Goal: Task Accomplishment & Management: Use online tool/utility

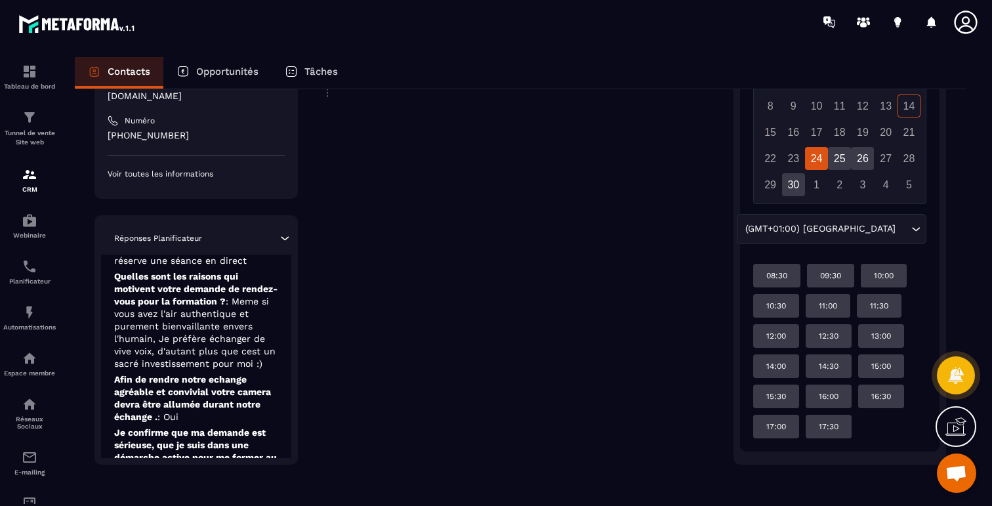
scroll to position [247, 0]
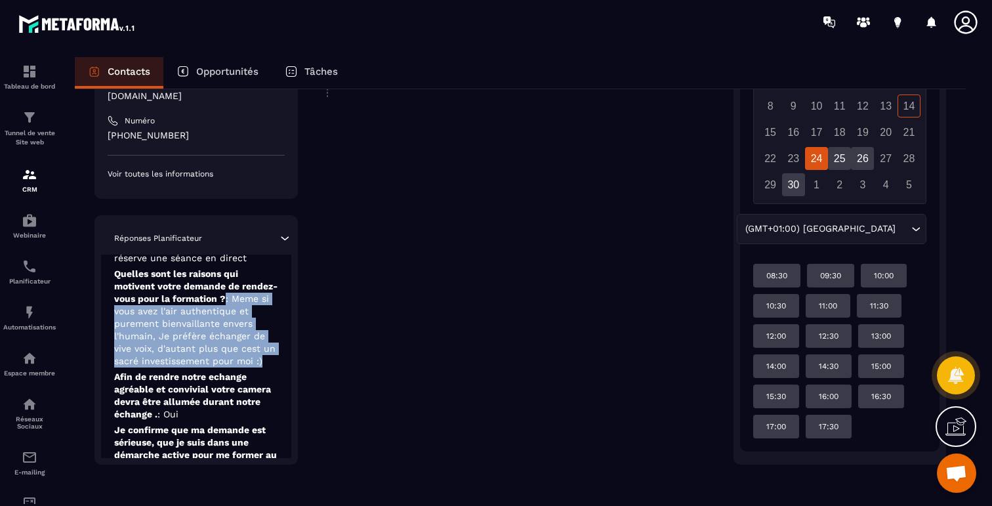
drag, startPoint x: 225, startPoint y: 291, endPoint x: 268, endPoint y: 352, distance: 75.0
click at [268, 352] on p "Quelles sont les raisons qui motivent votre demande de rendez-vous pour la form…" at bounding box center [196, 318] width 164 height 100
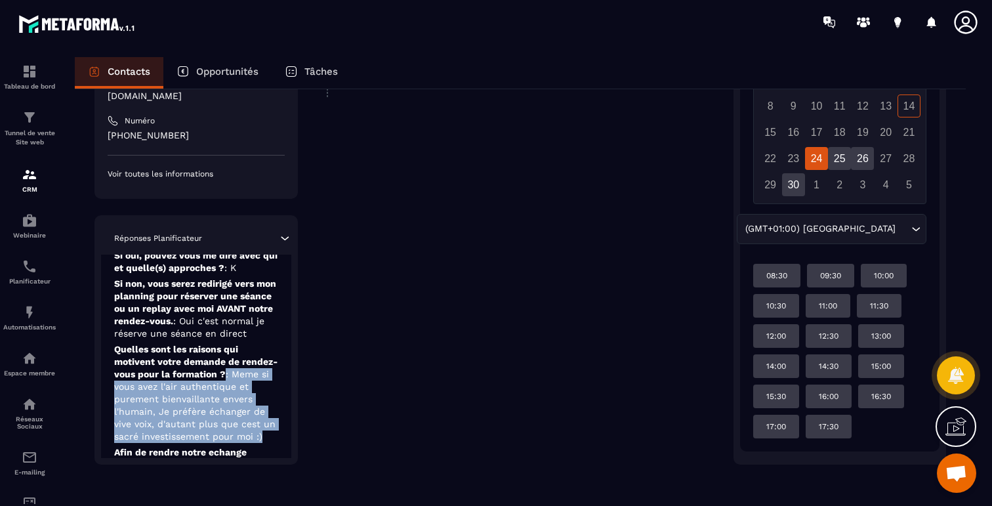
scroll to position [171, 0]
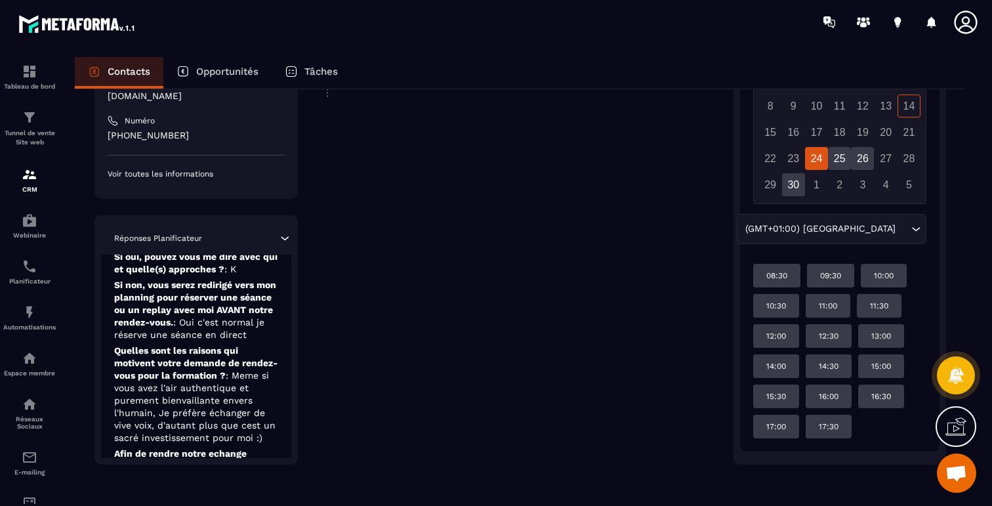
click at [268, 352] on p "Quelles sont les raisons qui motivent votre demande de rendez-vous pour la form…" at bounding box center [196, 394] width 164 height 100
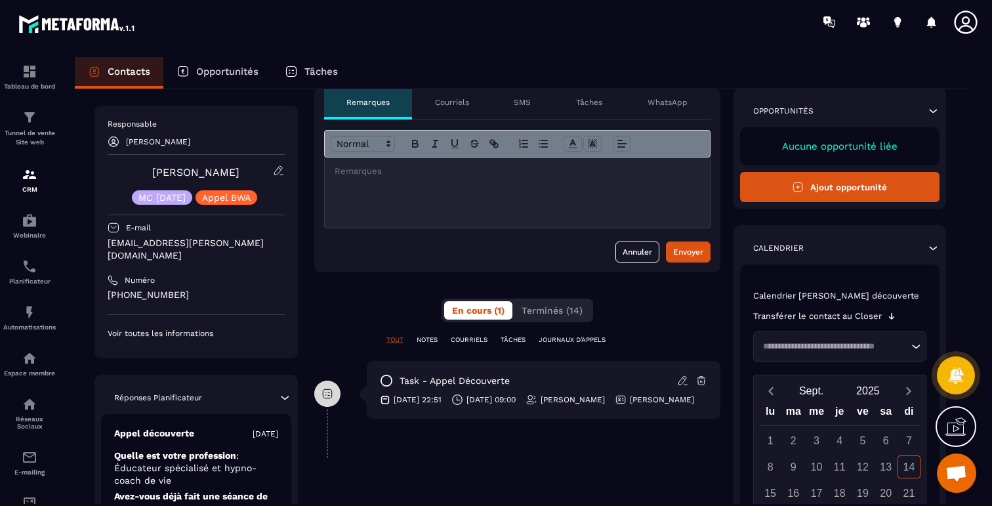
scroll to position [0, 0]
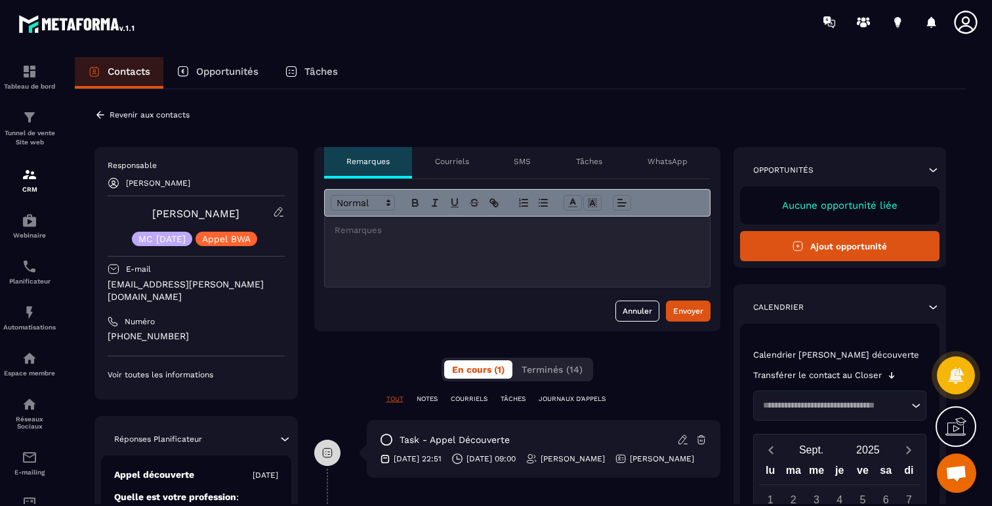
click at [476, 395] on p "COURRIELS" at bounding box center [469, 398] width 37 height 9
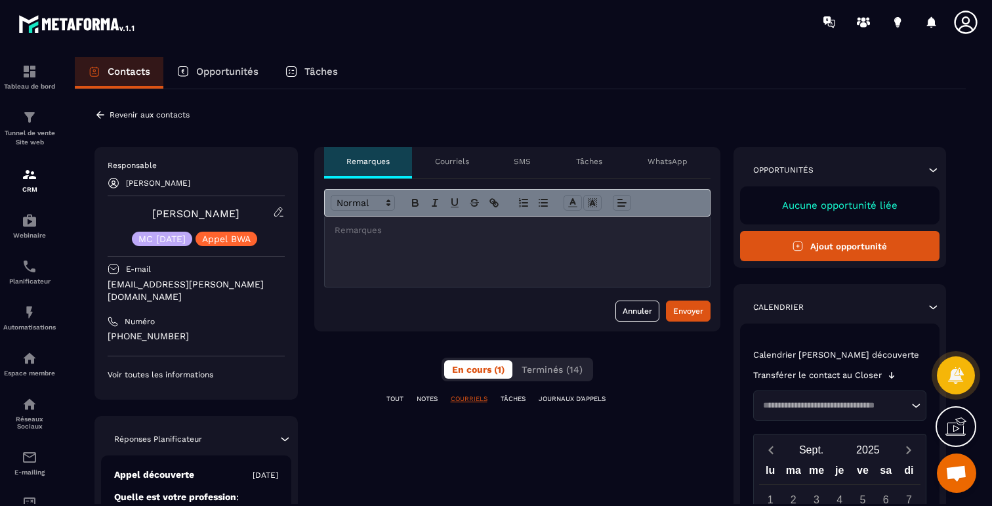
click at [394, 396] on p "TOUT" at bounding box center [394, 398] width 17 height 9
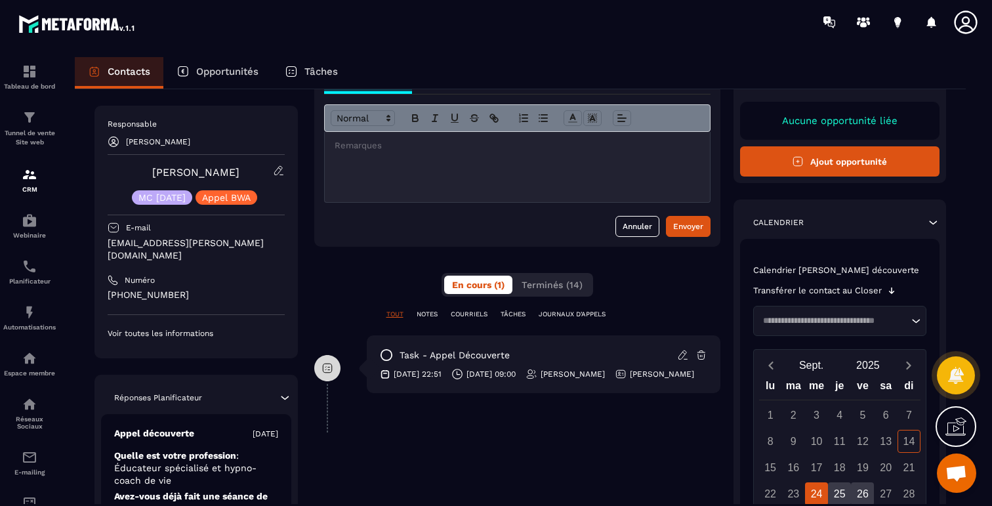
scroll to position [173, 0]
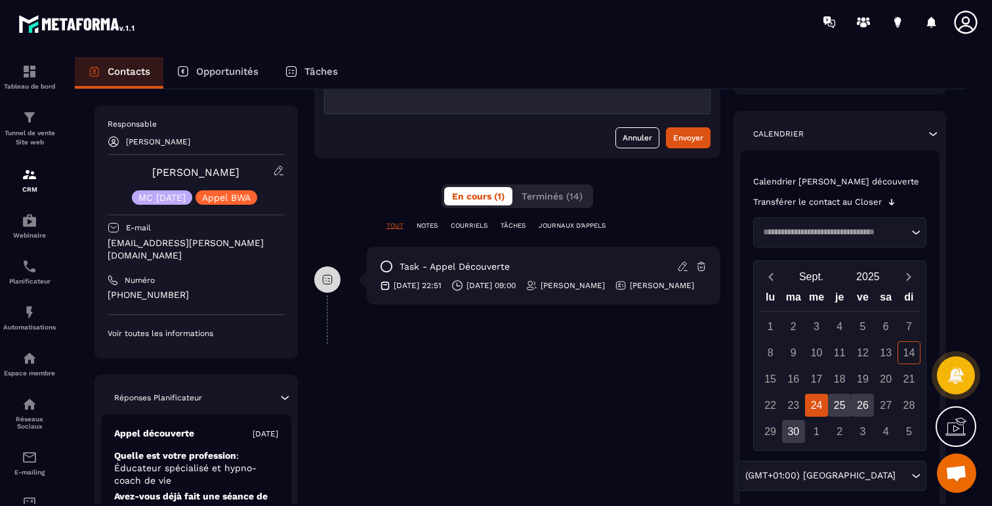
click at [430, 228] on p "NOTES" at bounding box center [426, 225] width 21 height 9
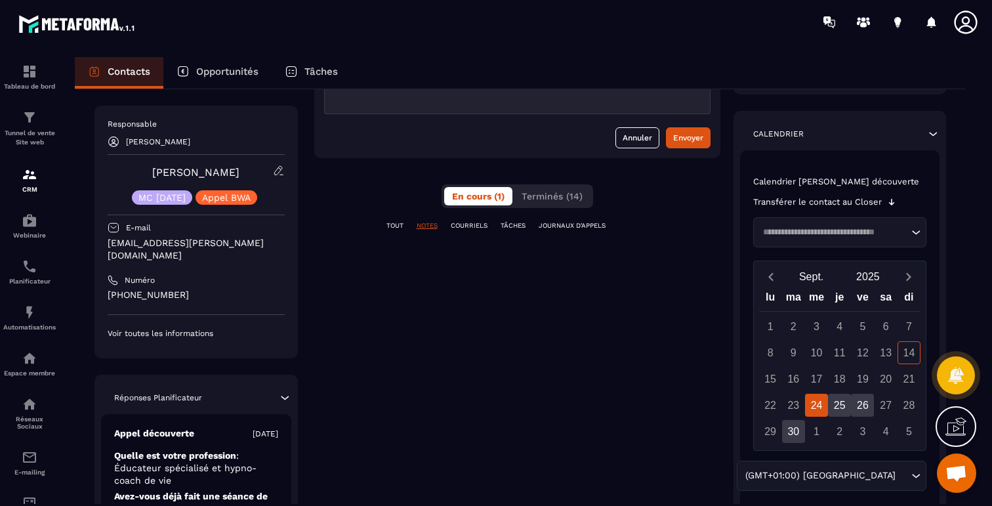
click at [473, 218] on div "**********" at bounding box center [517, 342] width 406 height 737
click at [470, 228] on p "COURRIELS" at bounding box center [469, 225] width 37 height 9
click at [510, 228] on p "TÂCHES" at bounding box center [512, 225] width 25 height 9
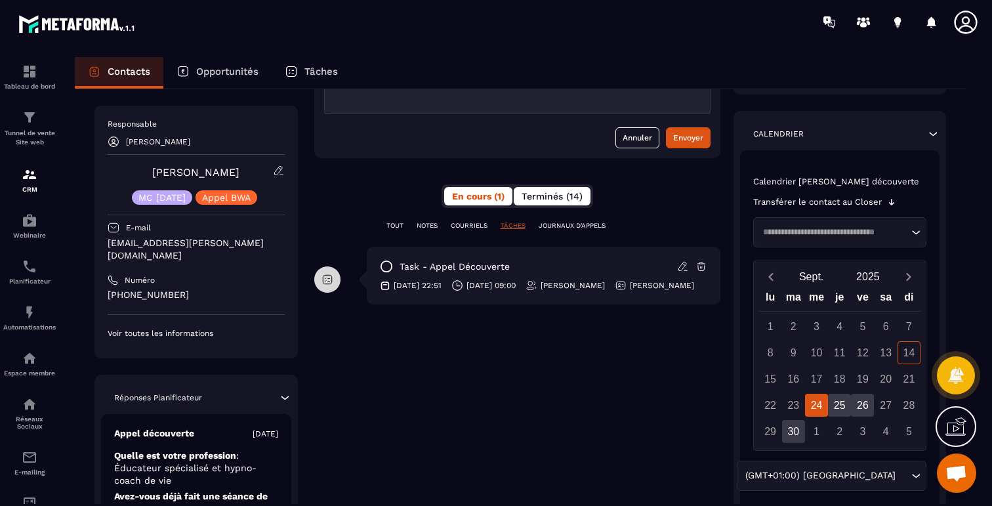
click at [556, 198] on span "Terminés (14)" at bounding box center [551, 196] width 61 height 10
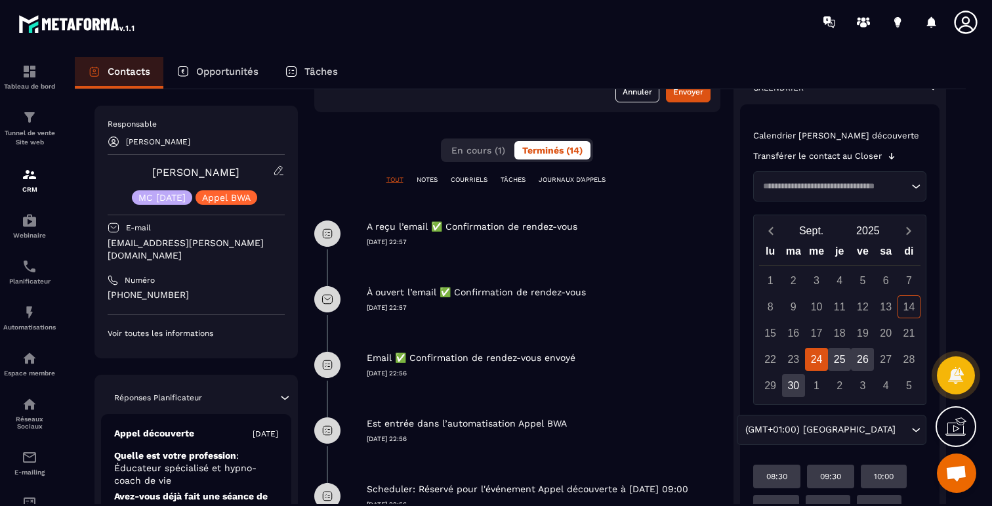
scroll to position [249, 0]
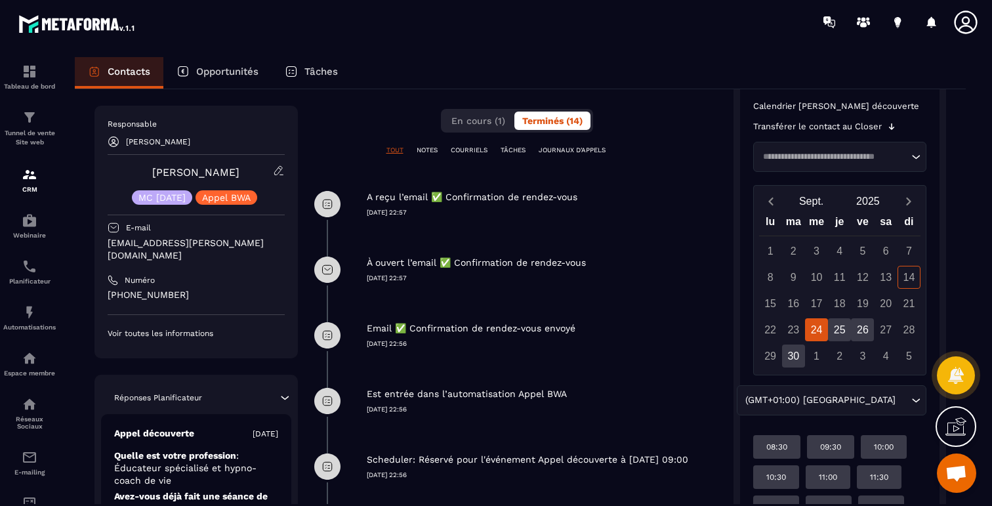
click at [522, 326] on p "Email ✅ Confirmation de rendez-vous envoyé" at bounding box center [471, 328] width 209 height 12
click at [28, 280] on p "Planificateur" at bounding box center [29, 280] width 52 height 7
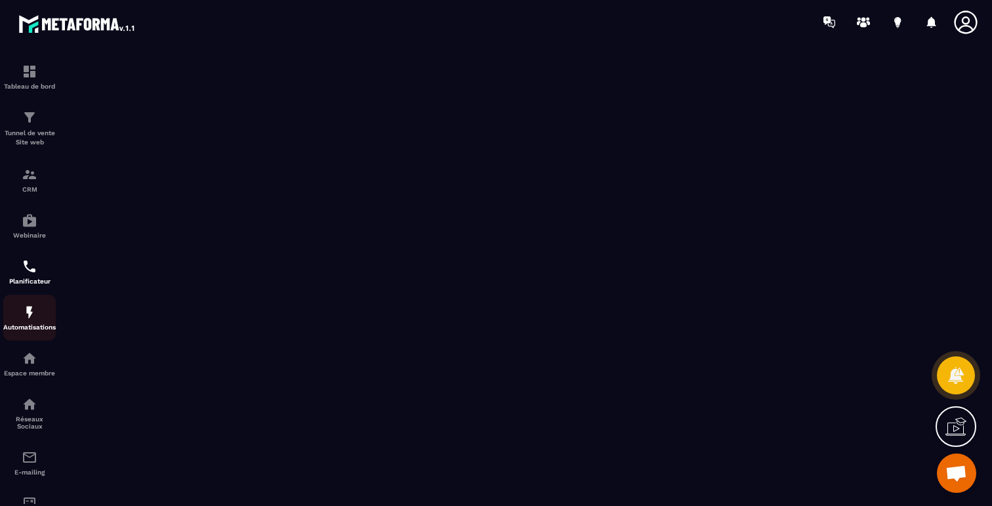
click at [28, 327] on p "Automatisations" at bounding box center [29, 326] width 52 height 7
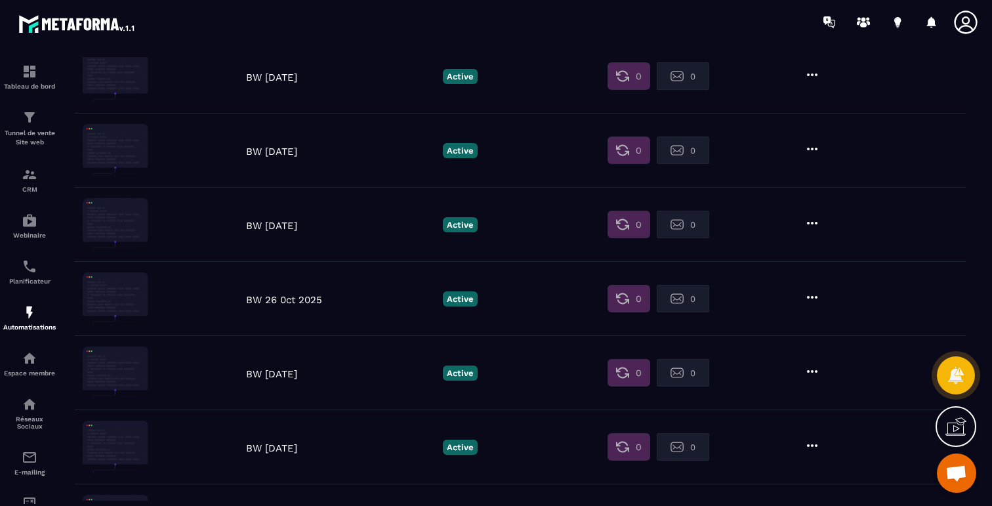
scroll to position [858, 0]
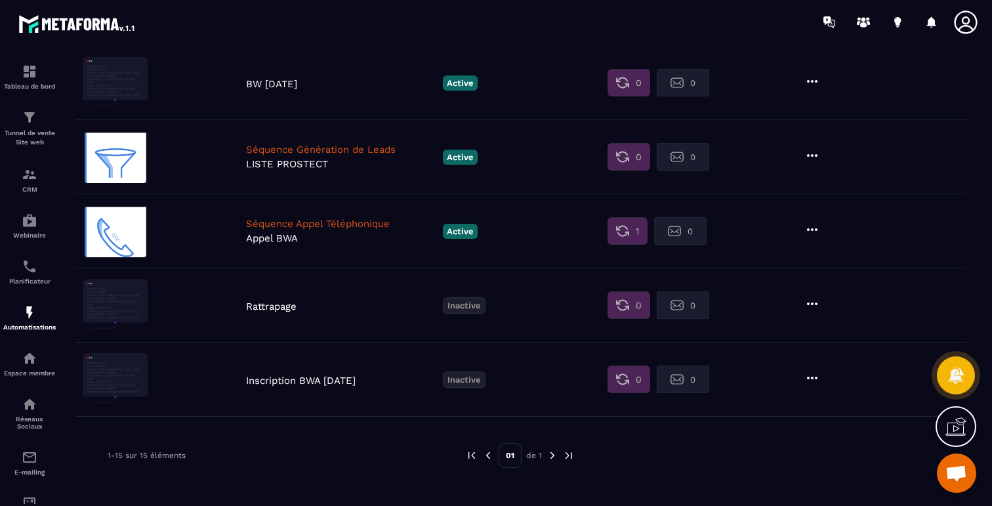
click at [329, 225] on p "Séquence Appel Téléphonique" at bounding box center [341, 224] width 190 height 12
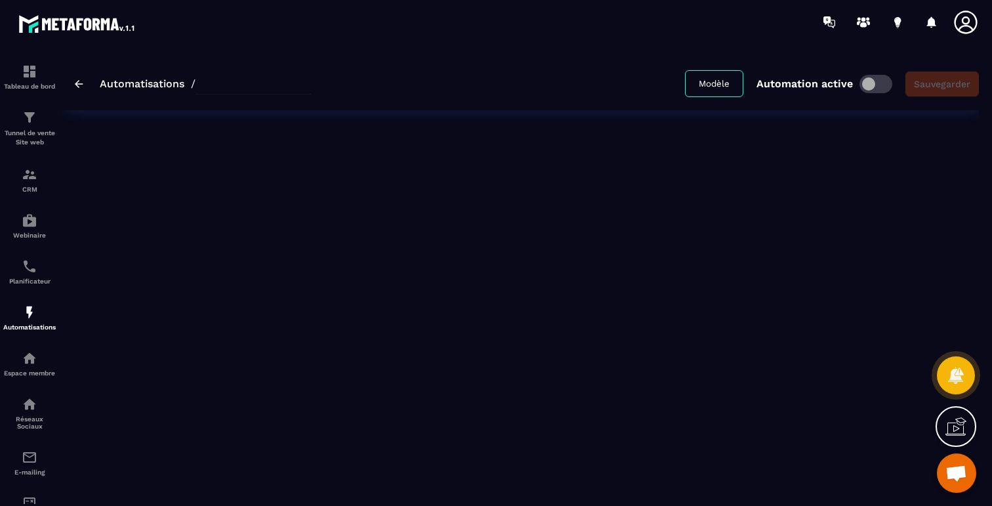
type input "*********"
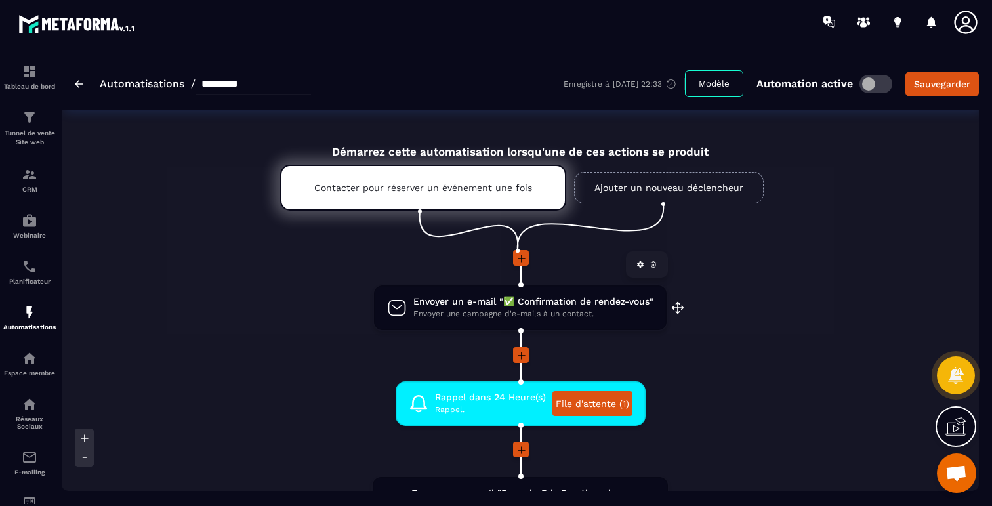
click at [477, 306] on span "Envoyer un e-mail "✅ Confirmation de rendez-vous"" at bounding box center [533, 301] width 240 height 12
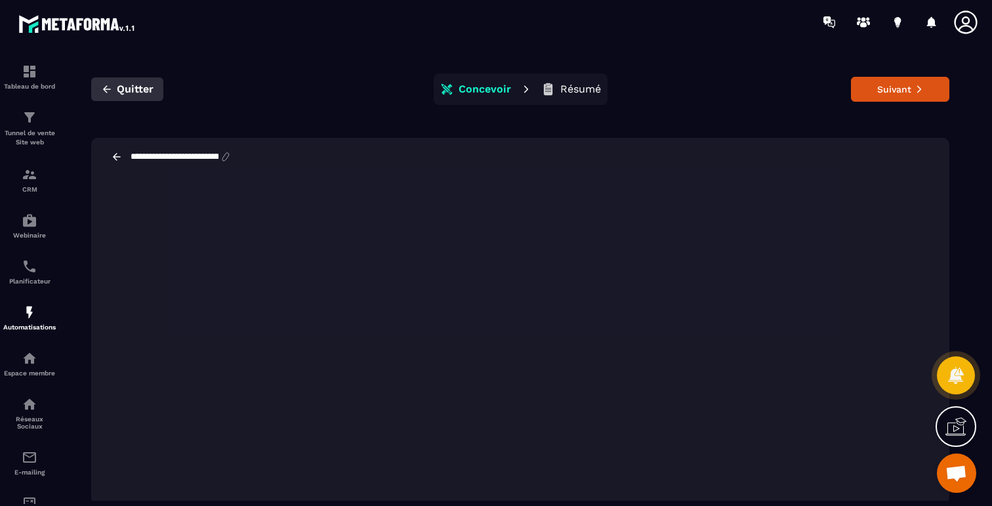
click at [108, 90] on icon "button" at bounding box center [107, 89] width 12 height 12
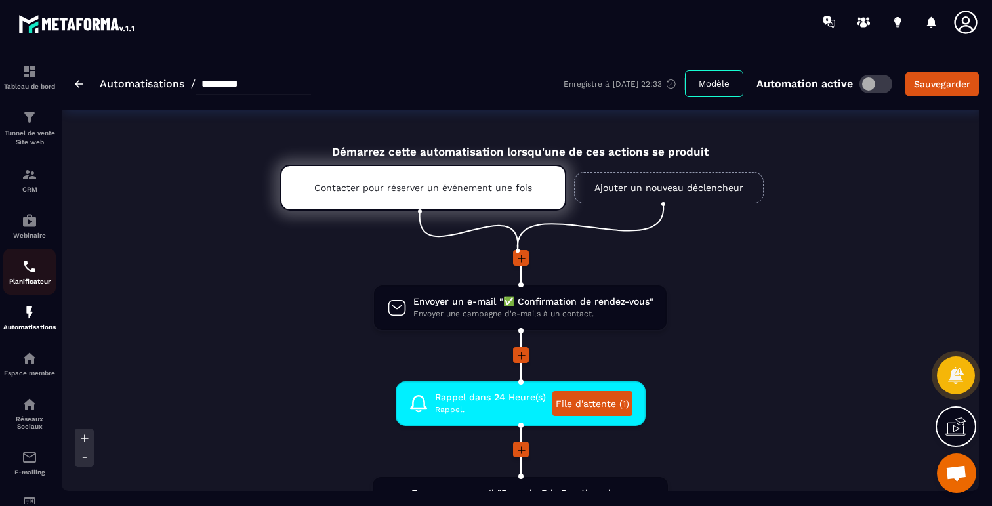
click at [33, 270] on img at bounding box center [30, 266] width 16 height 16
